Goal: Information Seeking & Learning: Learn about a topic

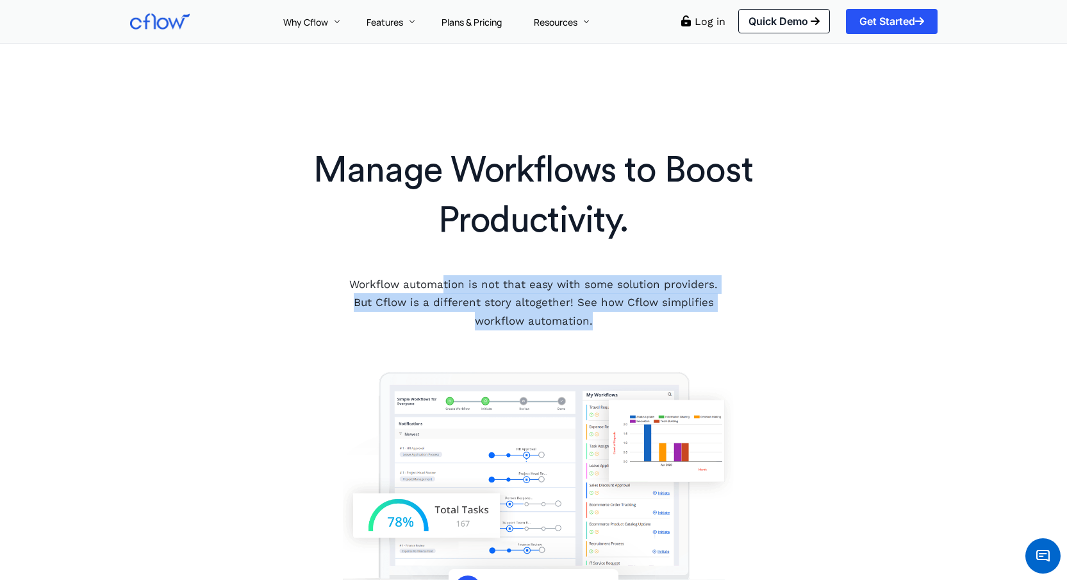
drag, startPoint x: 449, startPoint y: 291, endPoint x: 705, endPoint y: 314, distance: 256.8
click at [705, 314] on p "Workflow automation is not that easy with some solution providers. But Cflow is…" at bounding box center [533, 303] width 387 height 56
drag, startPoint x: 567, startPoint y: 289, endPoint x: 665, endPoint y: 328, distance: 105.6
click at [665, 328] on p "Workflow automation is not that easy with some solution providers. But Cflow is…" at bounding box center [533, 303] width 387 height 56
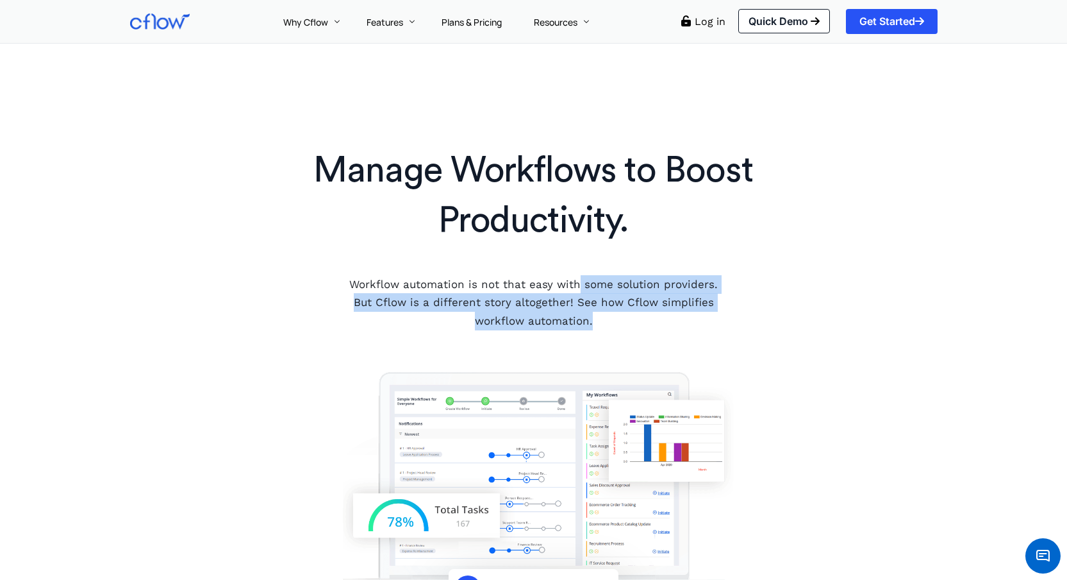
click at [665, 328] on p "Workflow automation is not that easy with some solution providers. But Cflow is…" at bounding box center [533, 303] width 387 height 56
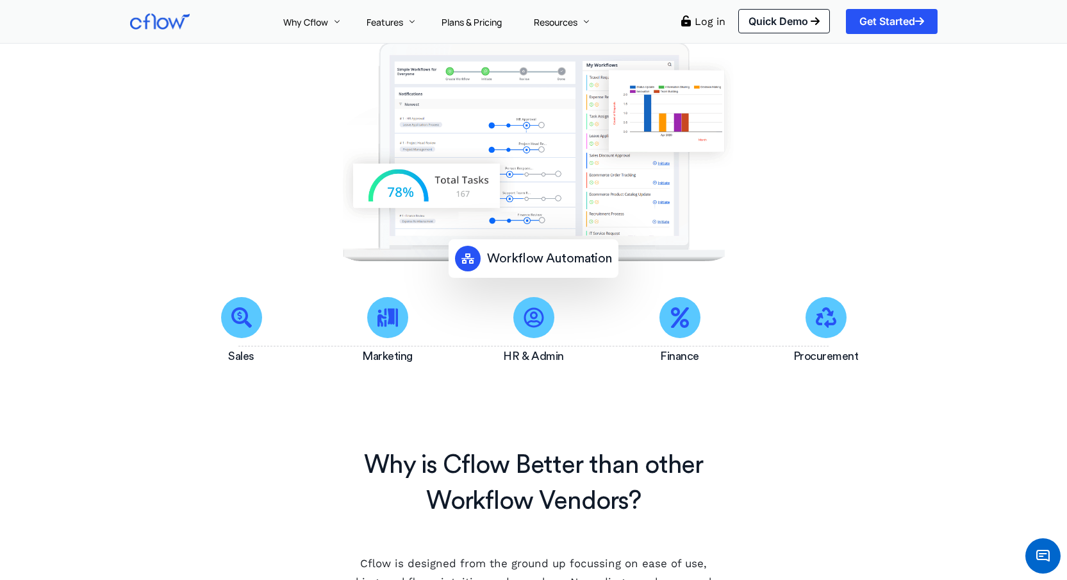
scroll to position [441, 0]
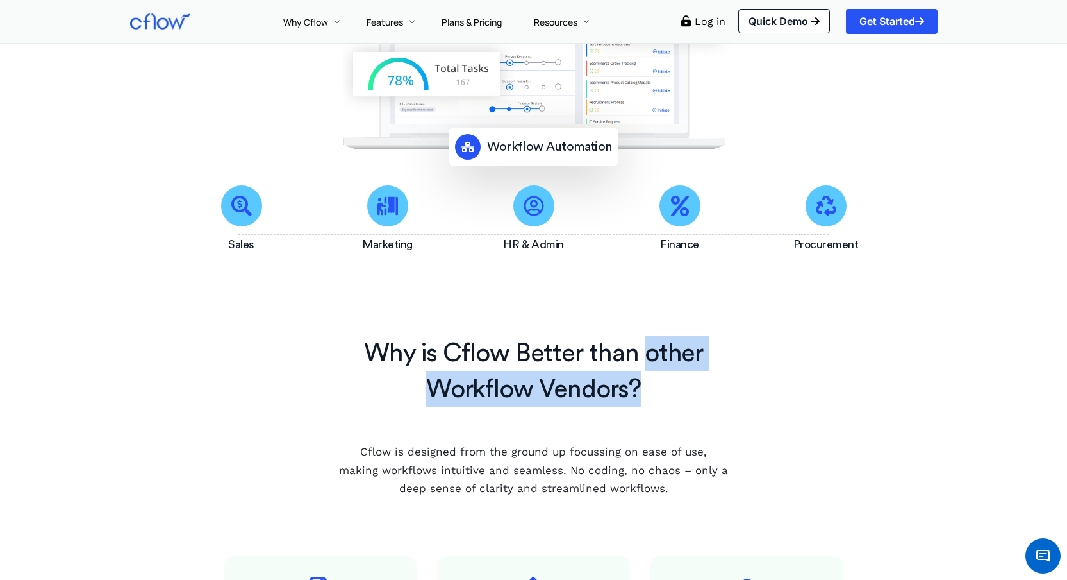
drag, startPoint x: 603, startPoint y: 350, endPoint x: 714, endPoint y: 406, distance: 123.9
click at [714, 406] on div "Why is Cflow Better than other Workflow Vendors?" at bounding box center [533, 377] width 451 height 85
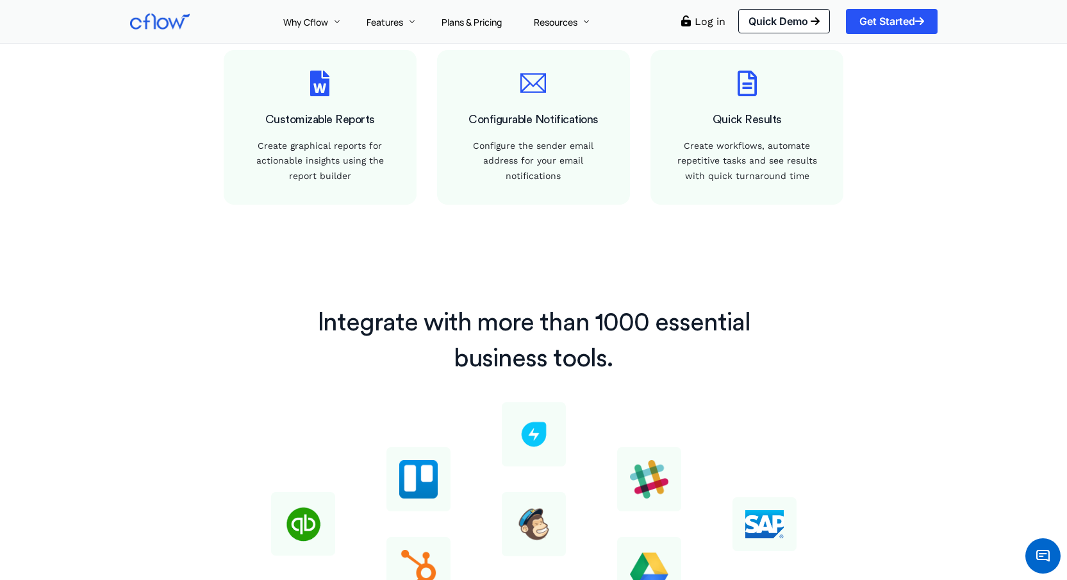
scroll to position [1371, 0]
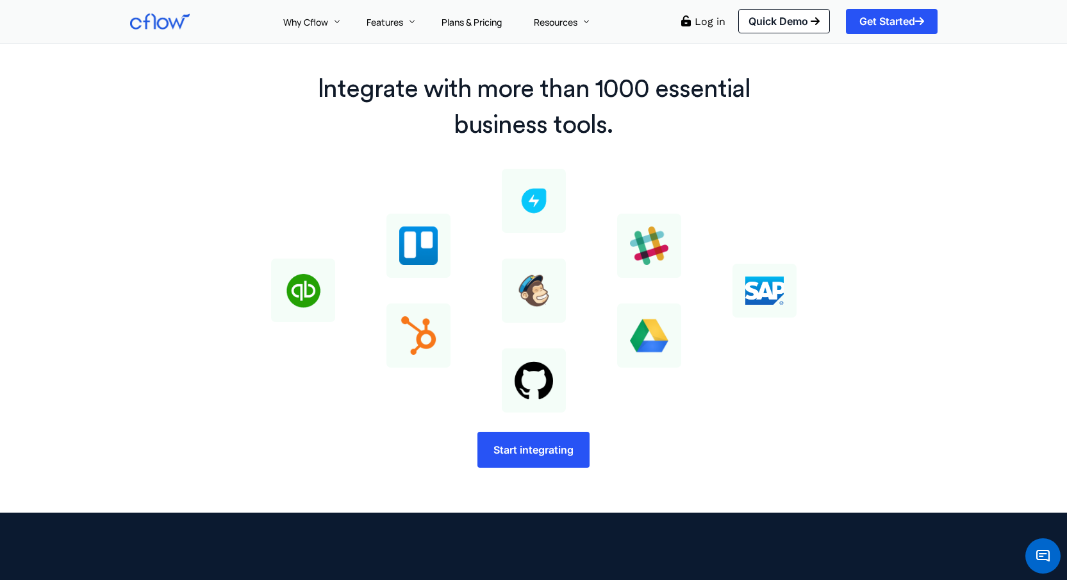
click at [674, 429] on div "Integrate with more than 1000 essential business tools. Start integrating" at bounding box center [533, 269] width 767 height 409
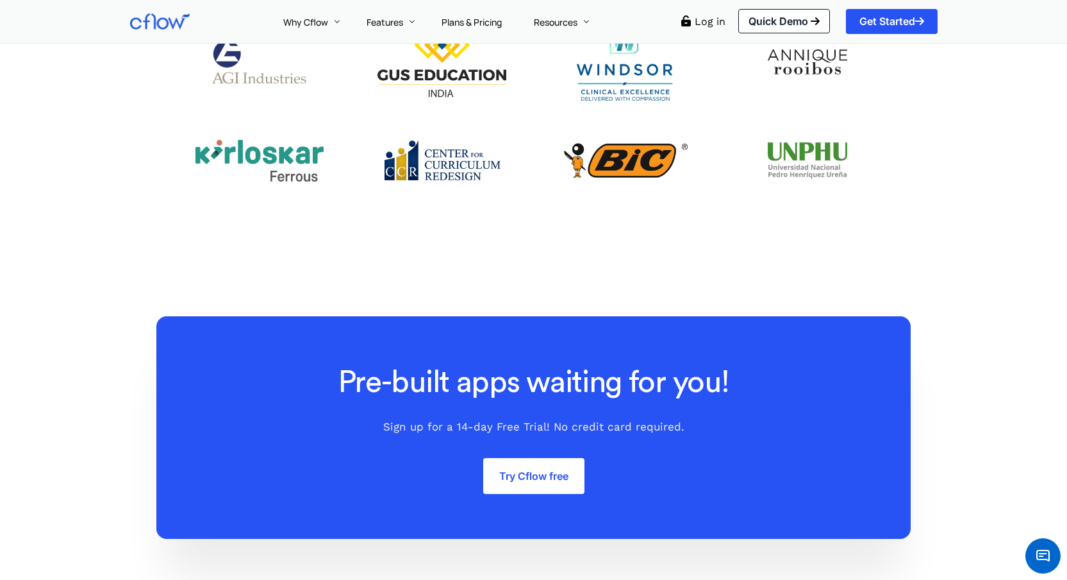
scroll to position [3276, 0]
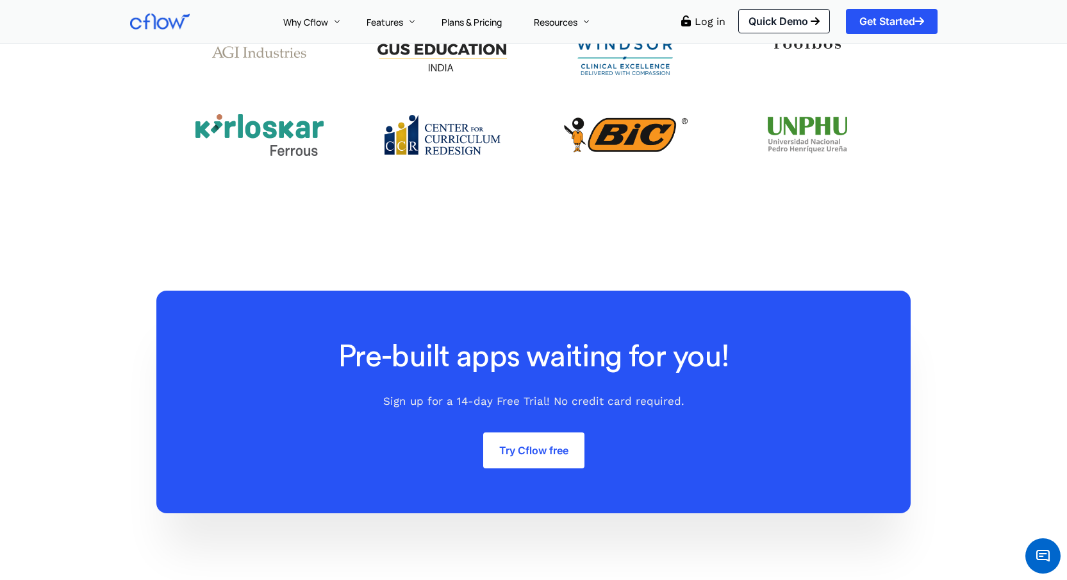
drag, startPoint x: 441, startPoint y: 395, endPoint x: 698, endPoint y: 414, distance: 257.1
click at [698, 414] on div "Pre-built apps waiting for you! Sign up for a 14-day Free Trial! No credit card…" at bounding box center [533, 401] width 755 height 222
click at [700, 414] on div "Pre-built apps waiting for you! Sign up for a 14-day Free Trial! No credit card…" at bounding box center [533, 401] width 755 height 222
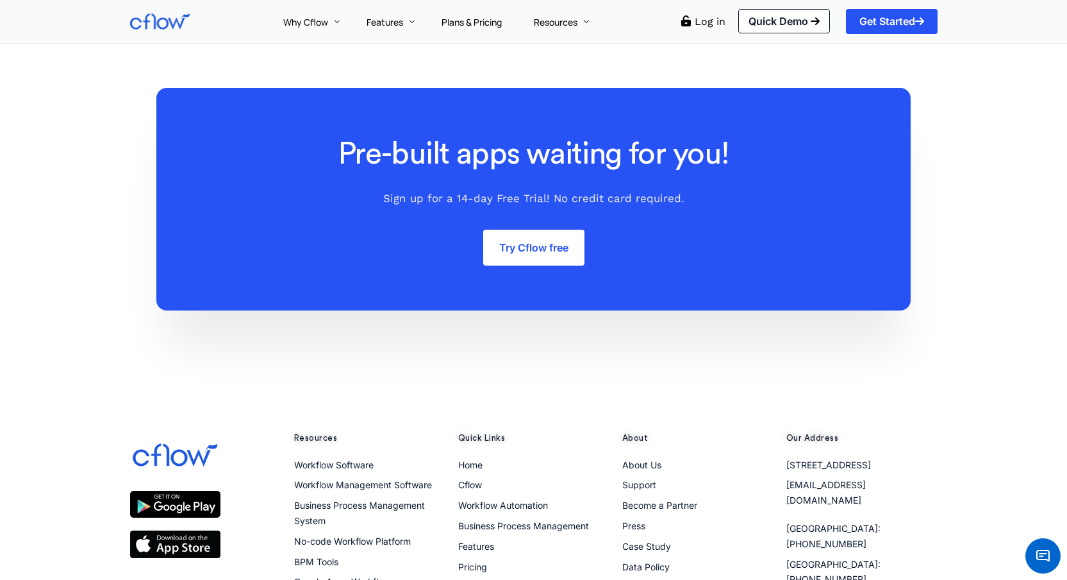
scroll to position [3684, 0]
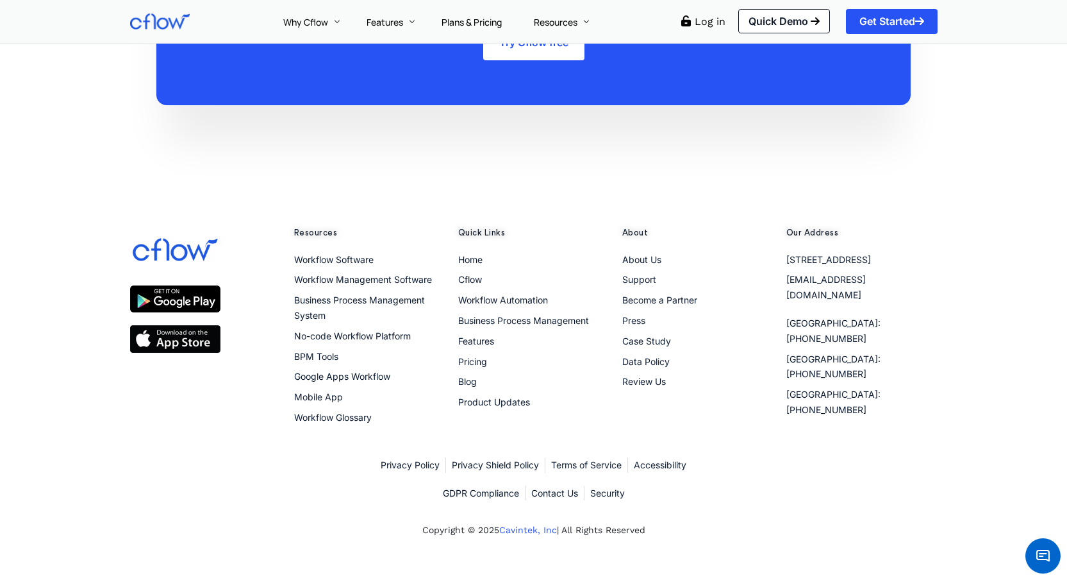
click at [261, 452] on div "Privacy Policy Privacy Shield Policy Terms of Service Accessibility GDPR Compli…" at bounding box center [534, 479] width 821 height 56
click at [637, 299] on span "Become a Partner" at bounding box center [660, 299] width 75 height 15
